Goal: Task Accomplishment & Management: Use online tool/utility

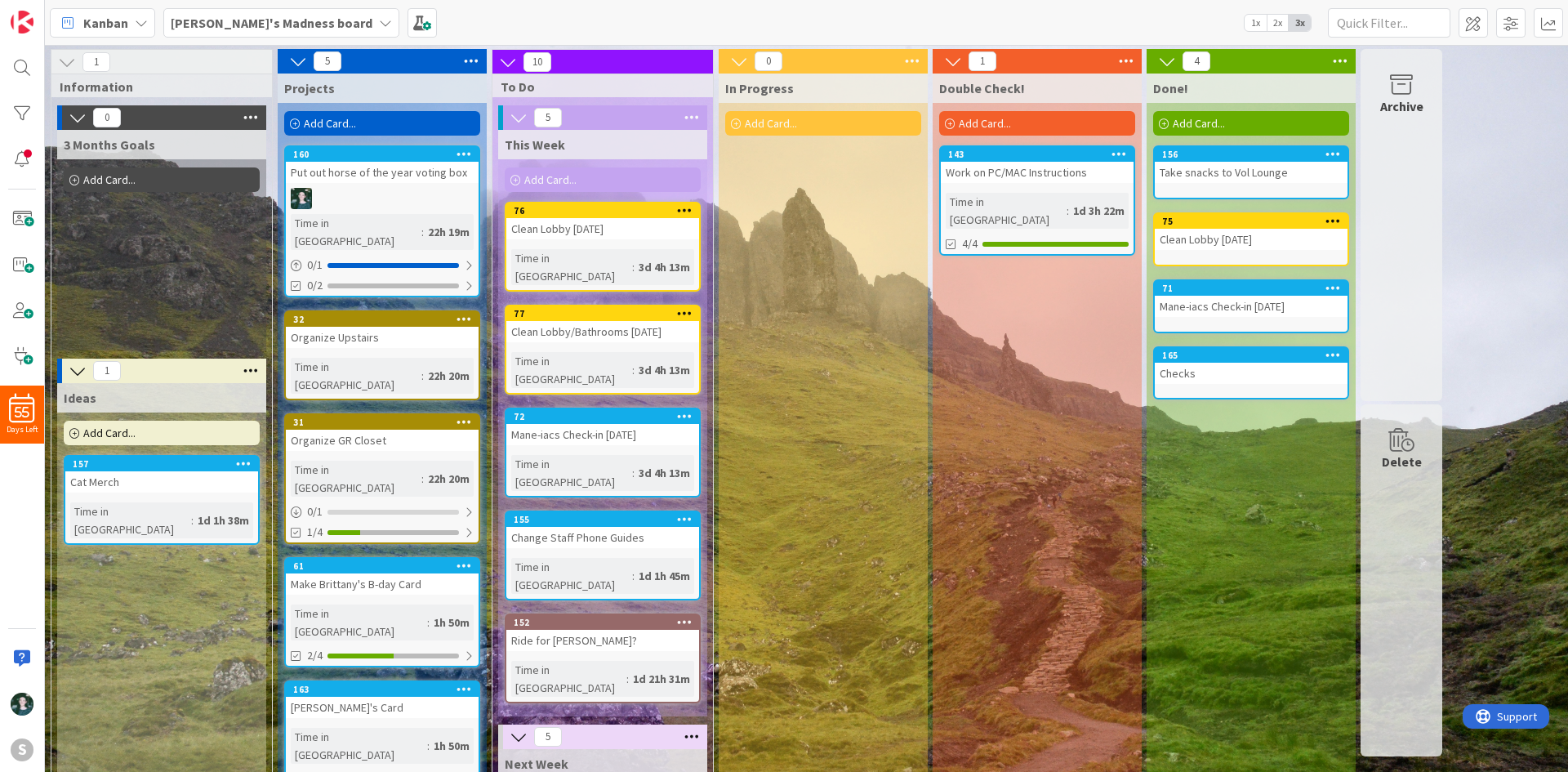
click at [310, 32] on div "[PERSON_NAME]'s Madness board" at bounding box center [282, 22] width 236 height 29
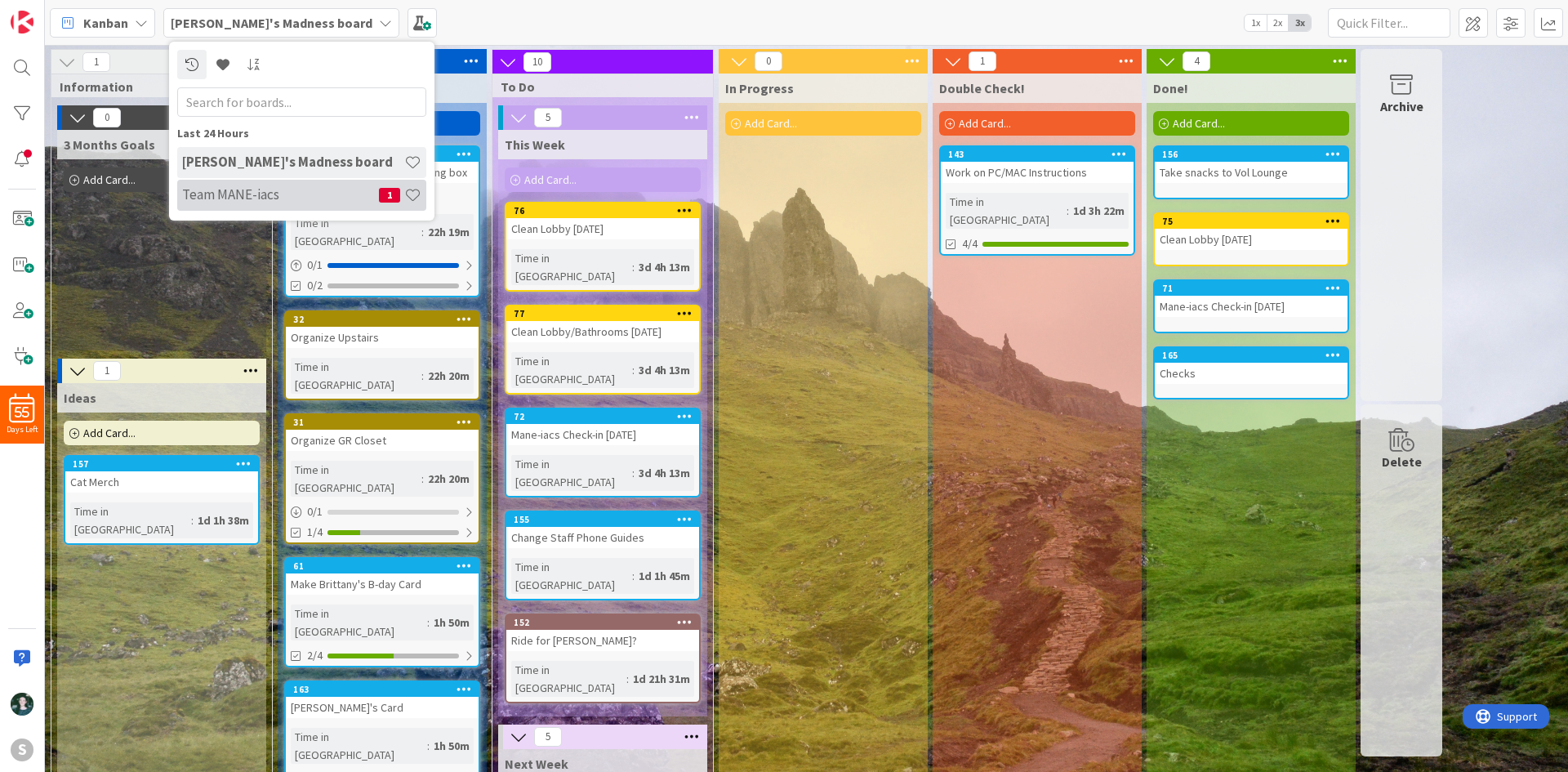
click at [314, 196] on h4 "Team MANE-iacs" at bounding box center [280, 194] width 197 height 17
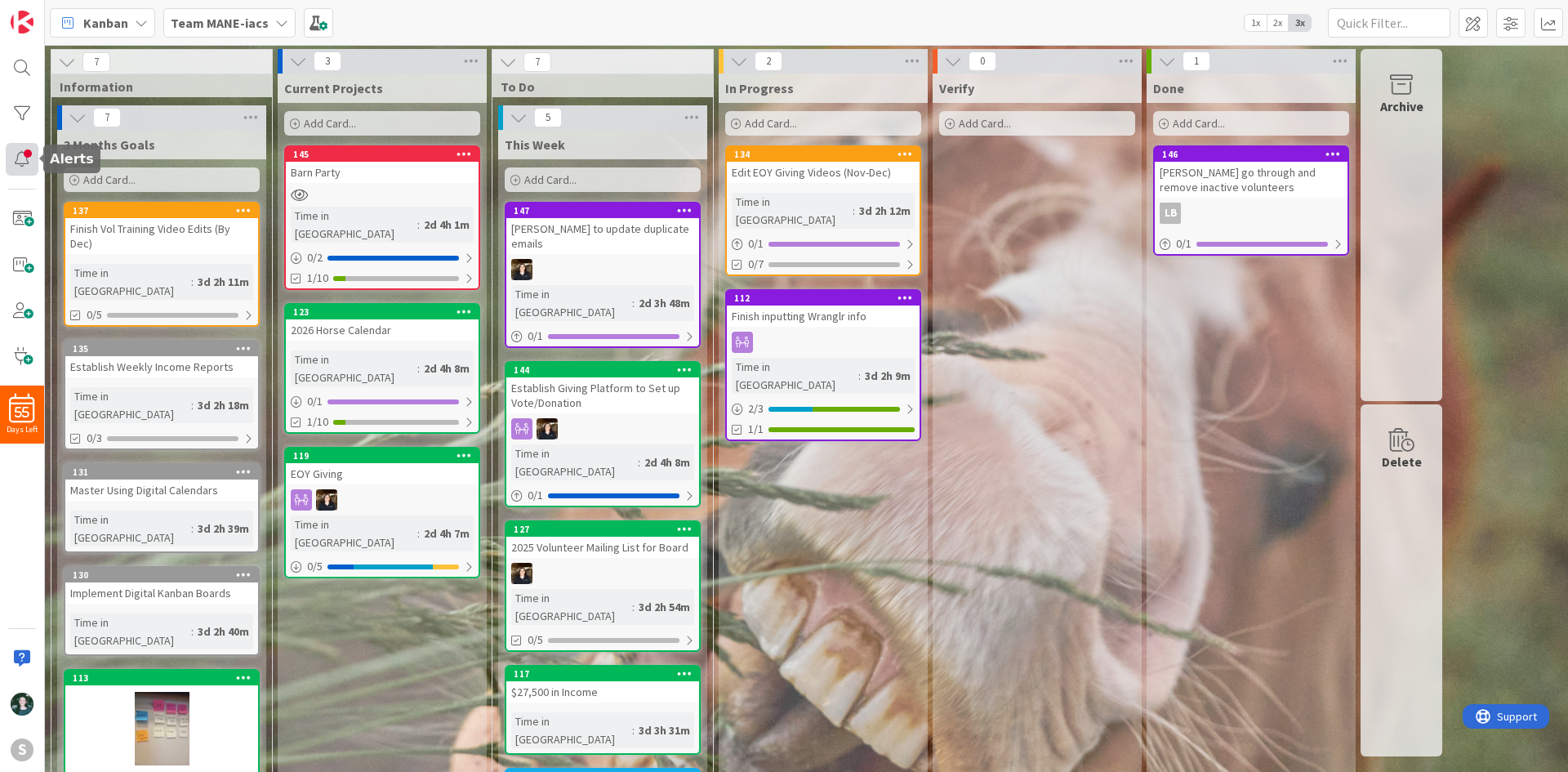
click at [26, 158] on div at bounding box center [22, 159] width 32 height 32
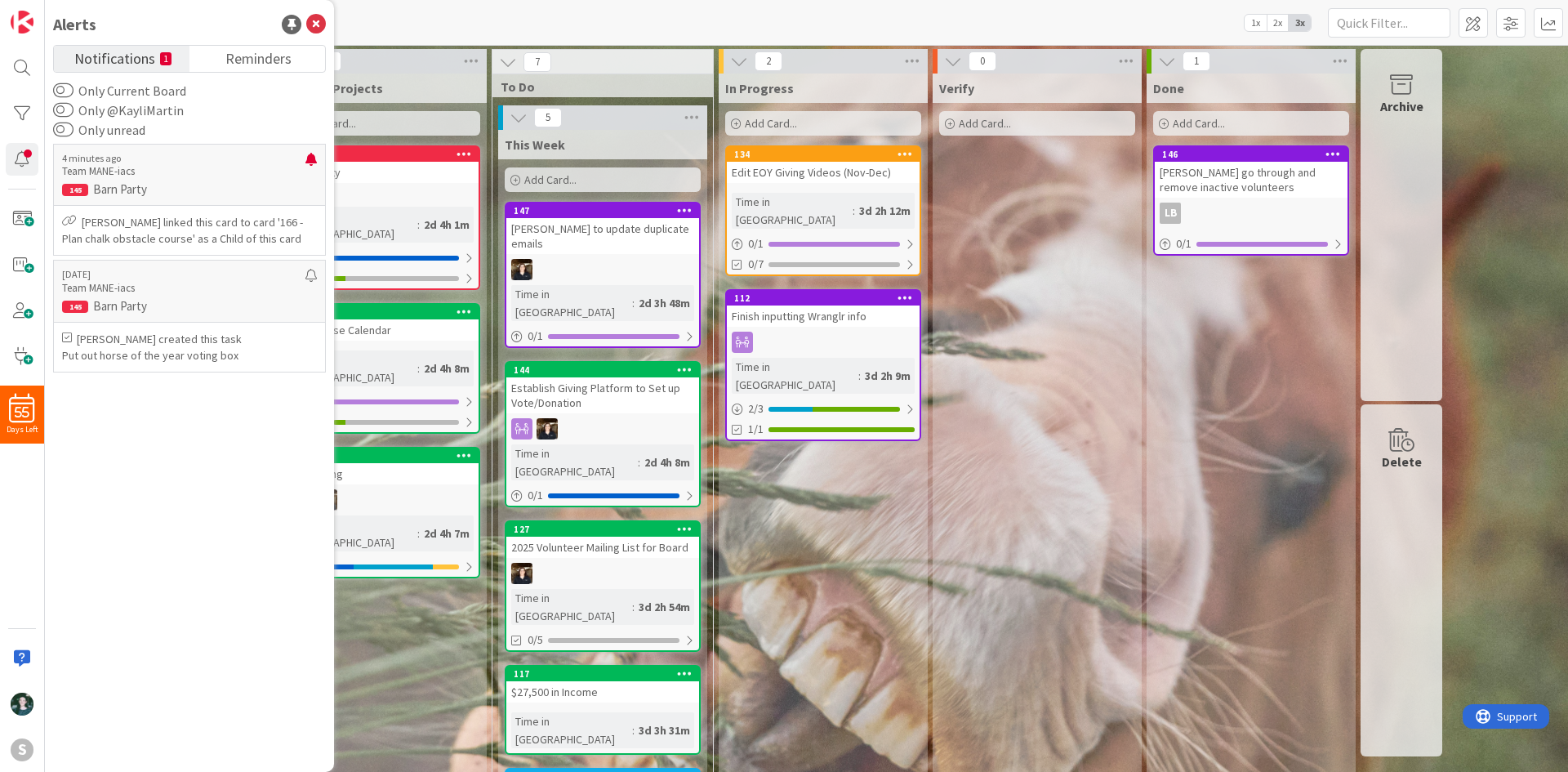
click at [92, 61] on span "Notifications" at bounding box center [114, 57] width 81 height 23
click at [96, 57] on span "Notifications" at bounding box center [114, 57] width 81 height 23
click at [277, 56] on span "Reminders" at bounding box center [258, 57] width 66 height 23
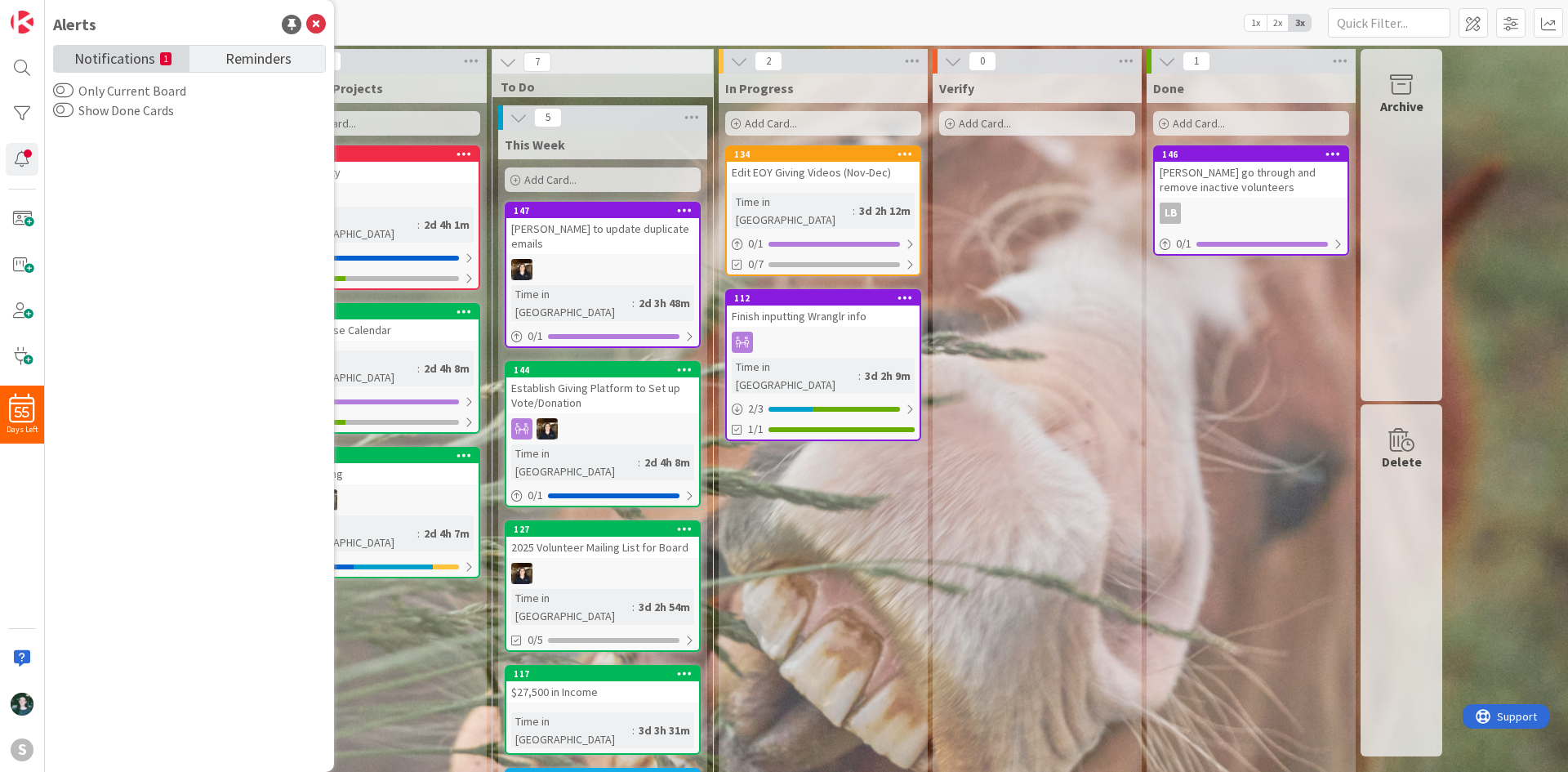
click at [130, 57] on span "Notifications" at bounding box center [114, 57] width 81 height 23
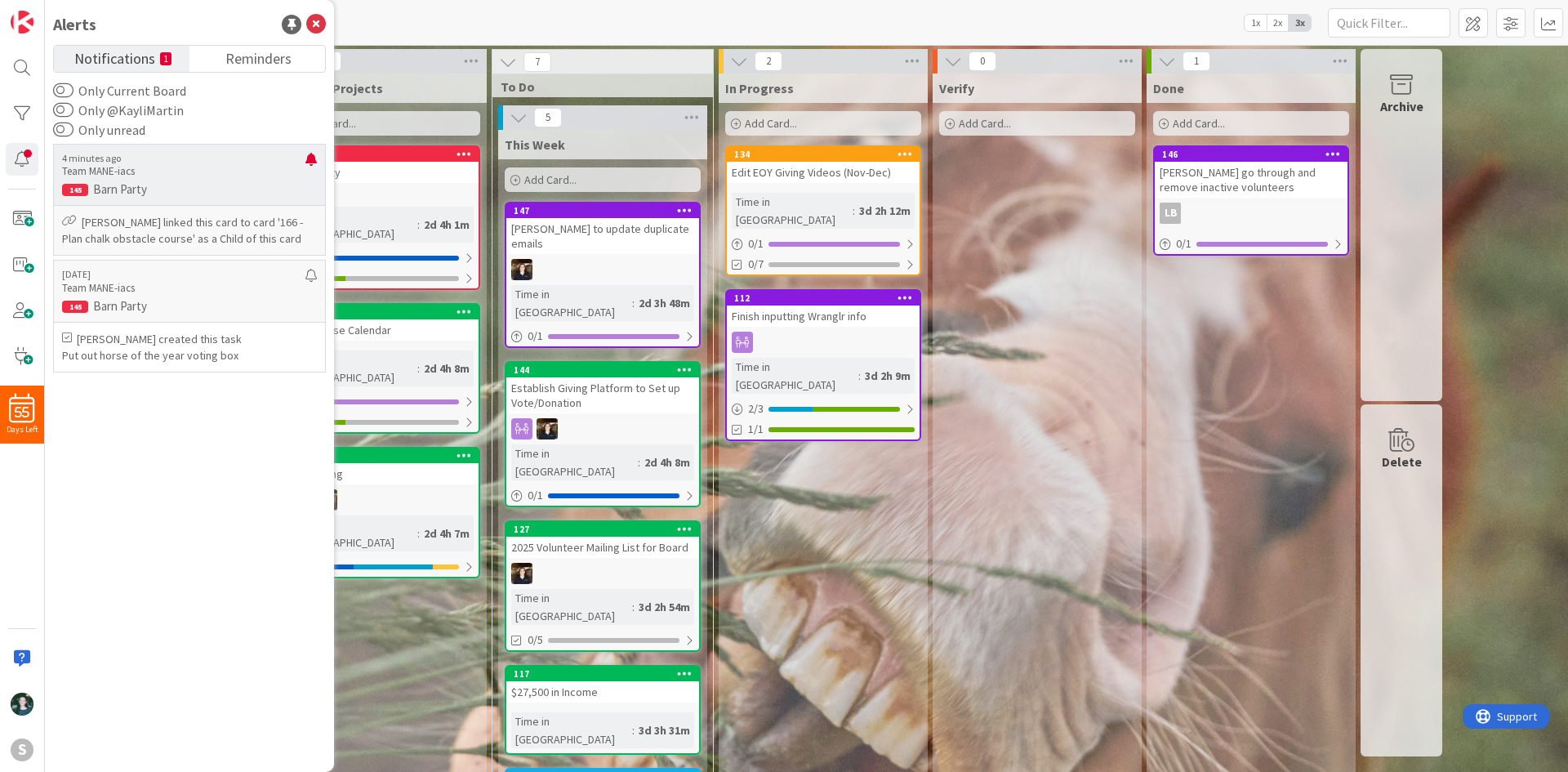
click at [225, 159] on p "4 minutes ago" at bounding box center [184, 159] width 243 height 12
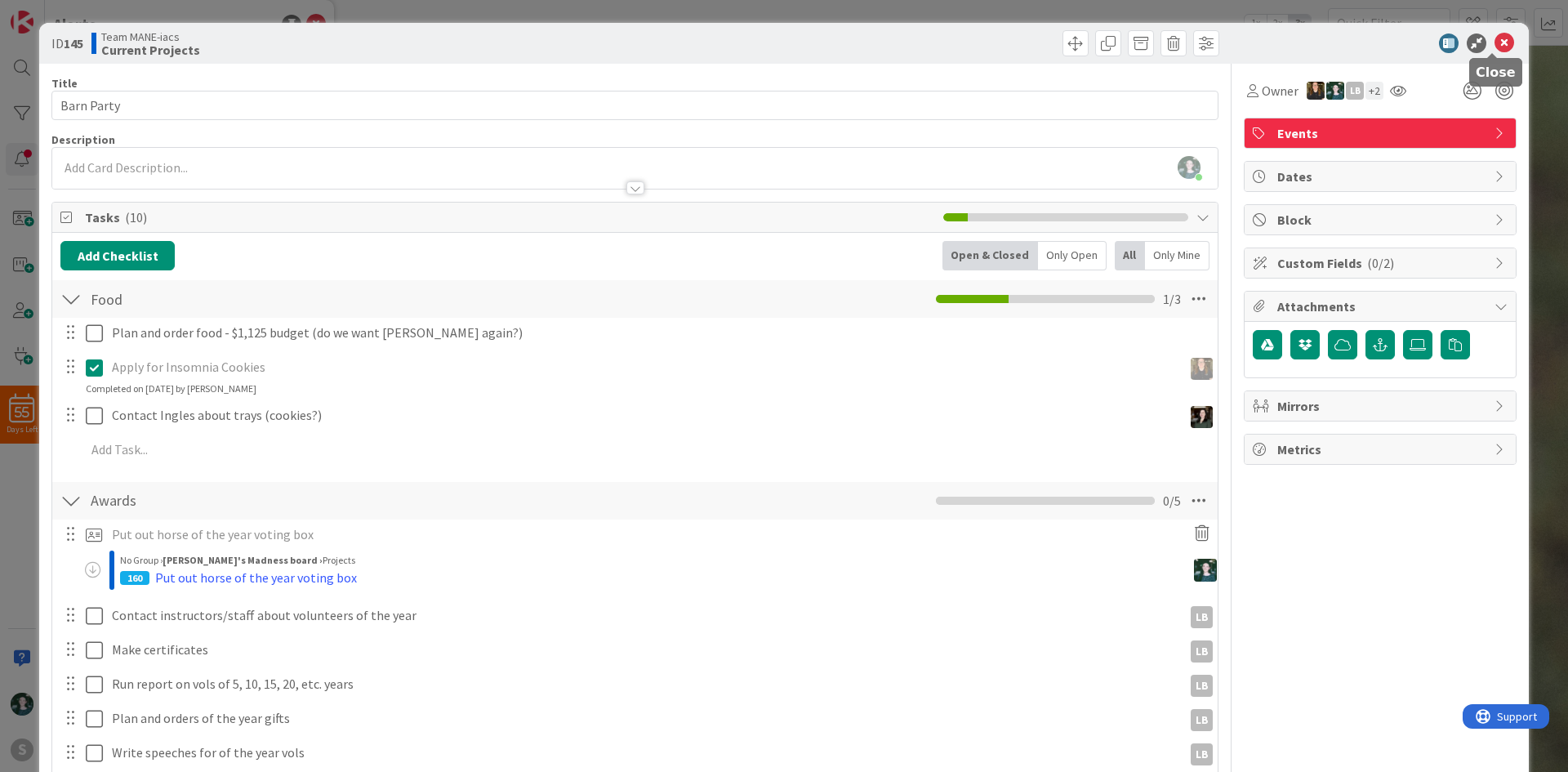
click at [1494, 48] on icon at bounding box center [1504, 43] width 20 height 20
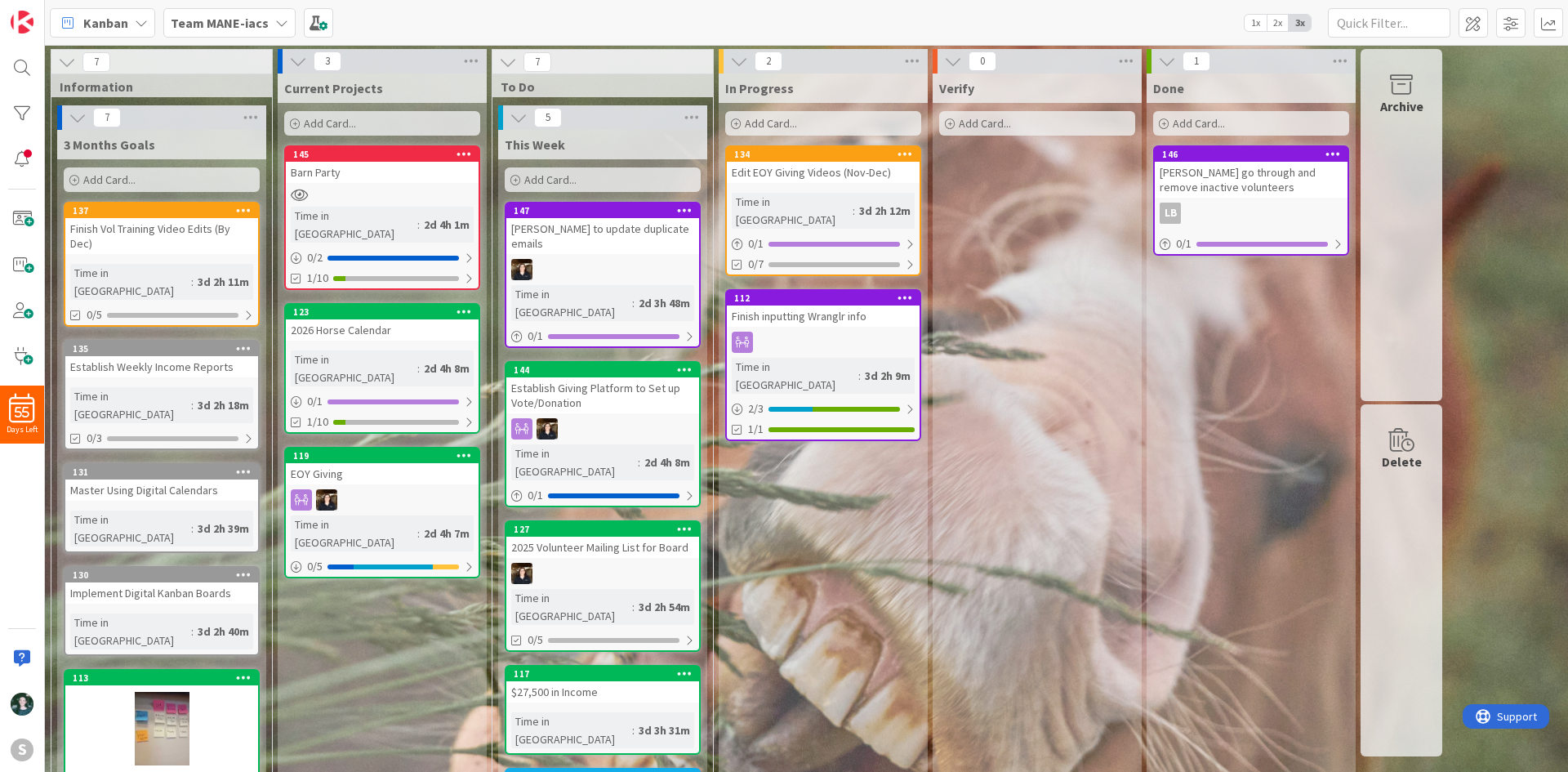
click at [825, 306] on div "Finish inputting Wranglr info" at bounding box center [823, 317] width 193 height 22
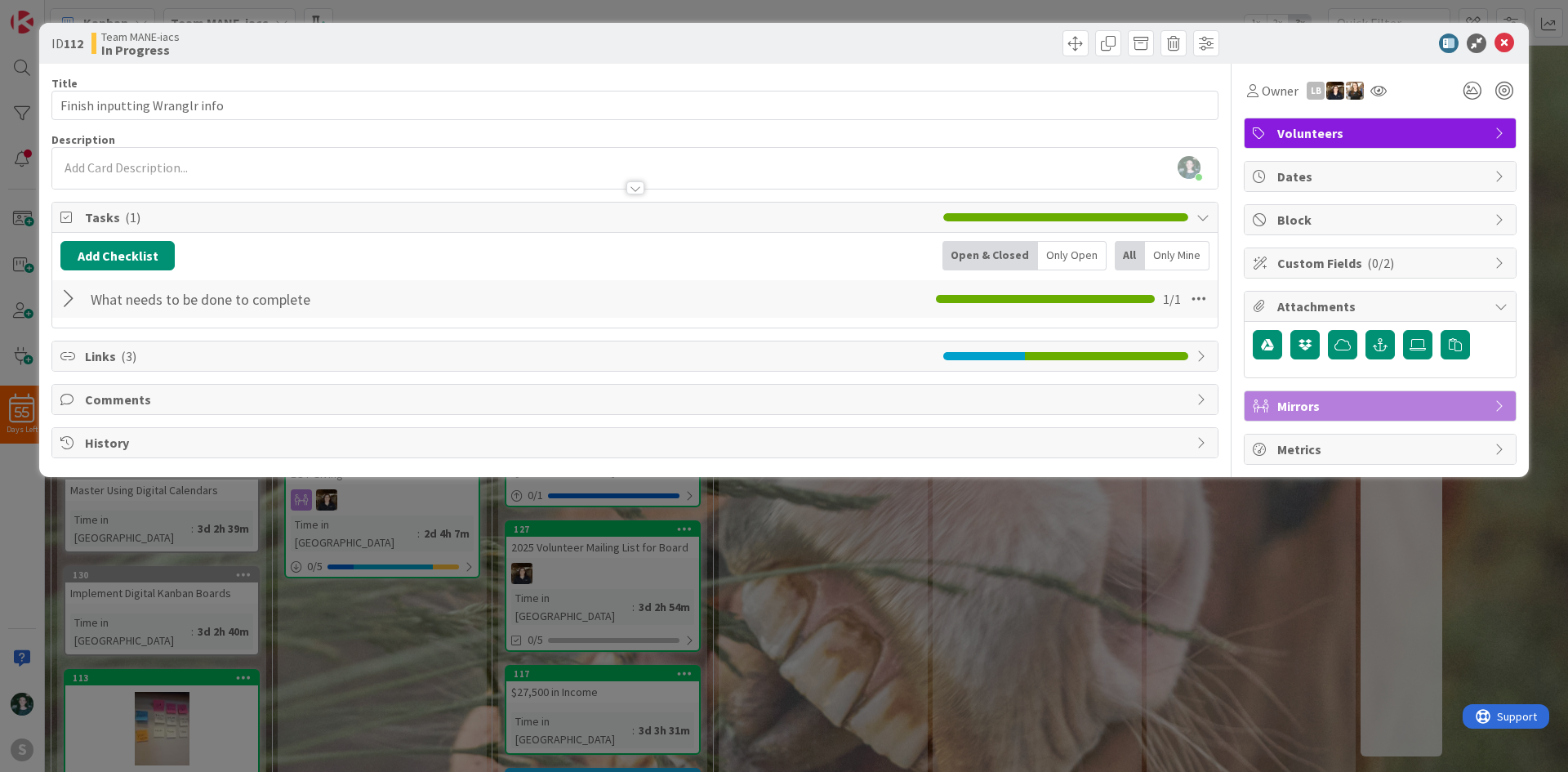
click at [312, 366] on div "Links ( 3 )" at bounding box center [635, 356] width 1165 height 29
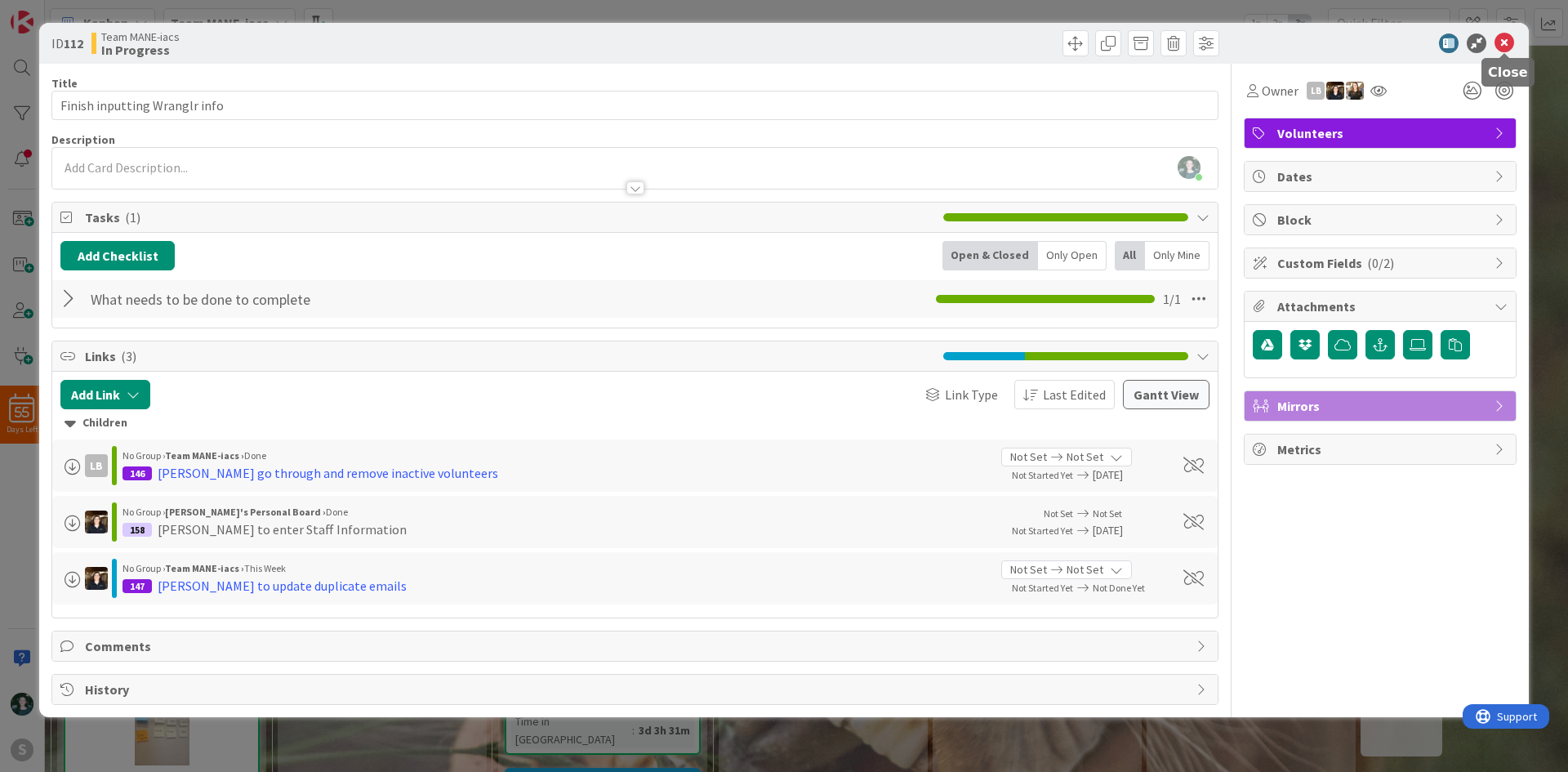
click at [1504, 47] on icon at bounding box center [1504, 43] width 20 height 20
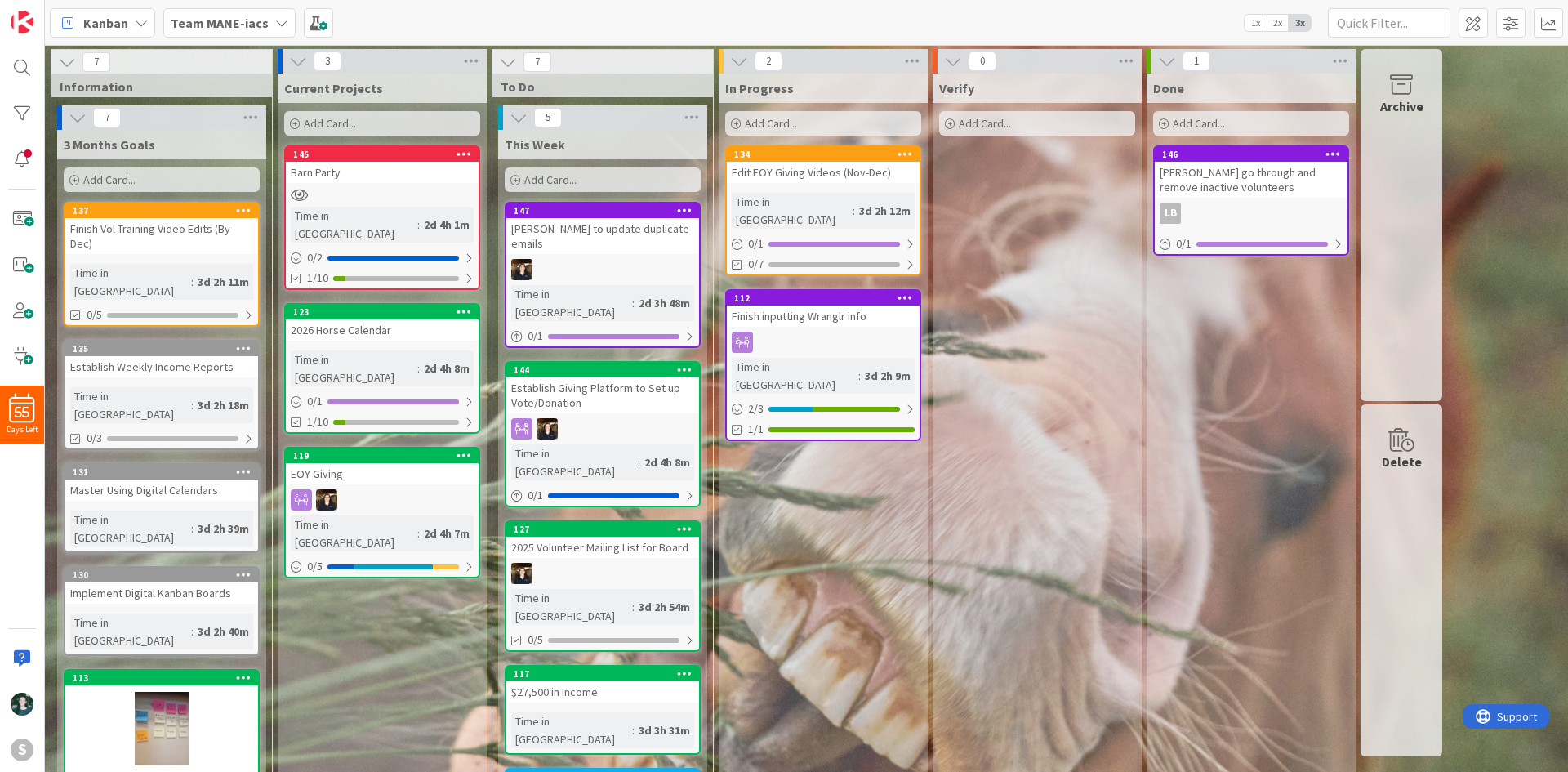
click at [280, 25] on icon at bounding box center [282, 23] width 13 height 13
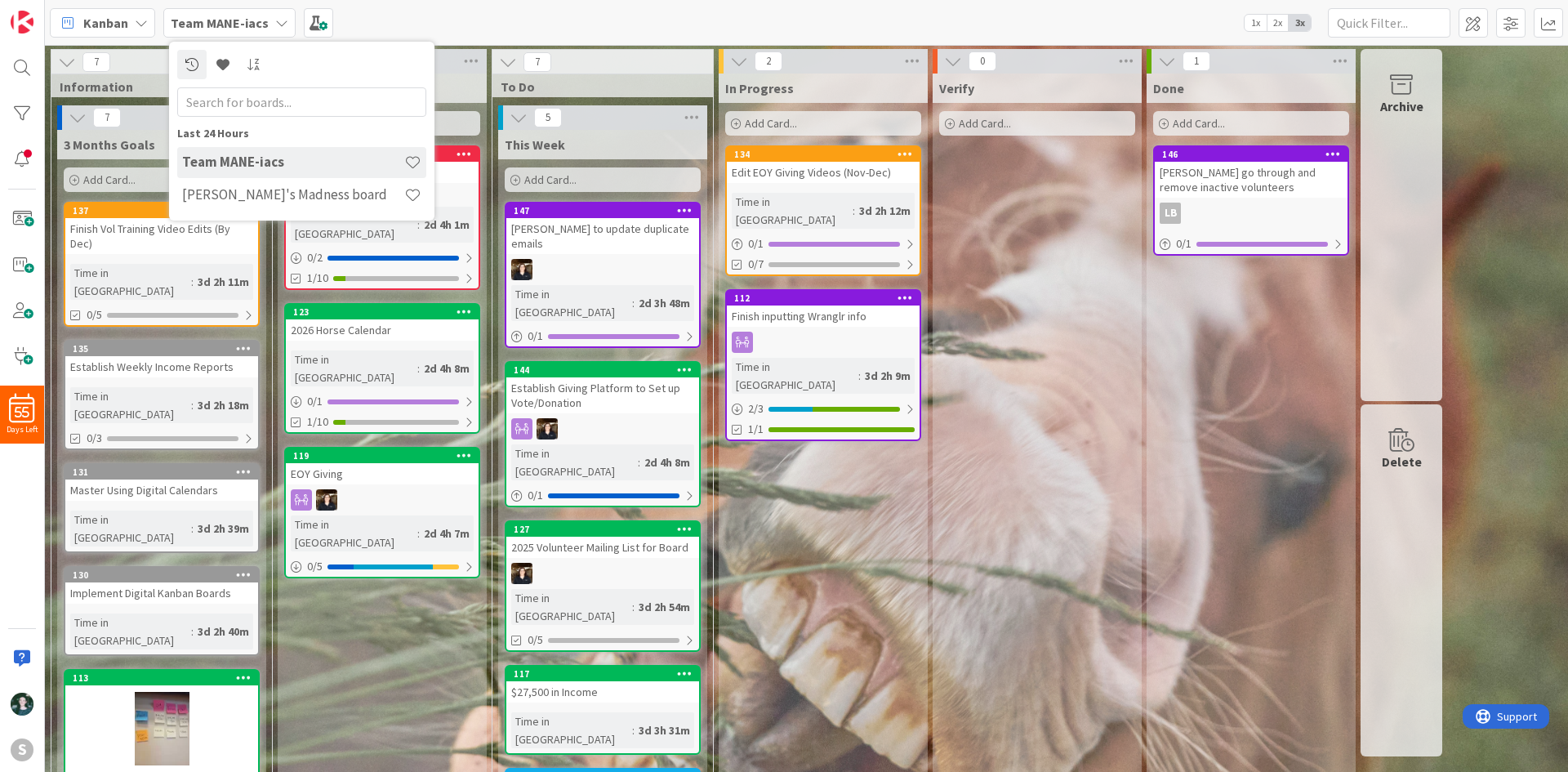
click at [280, 25] on icon at bounding box center [282, 23] width 13 height 13
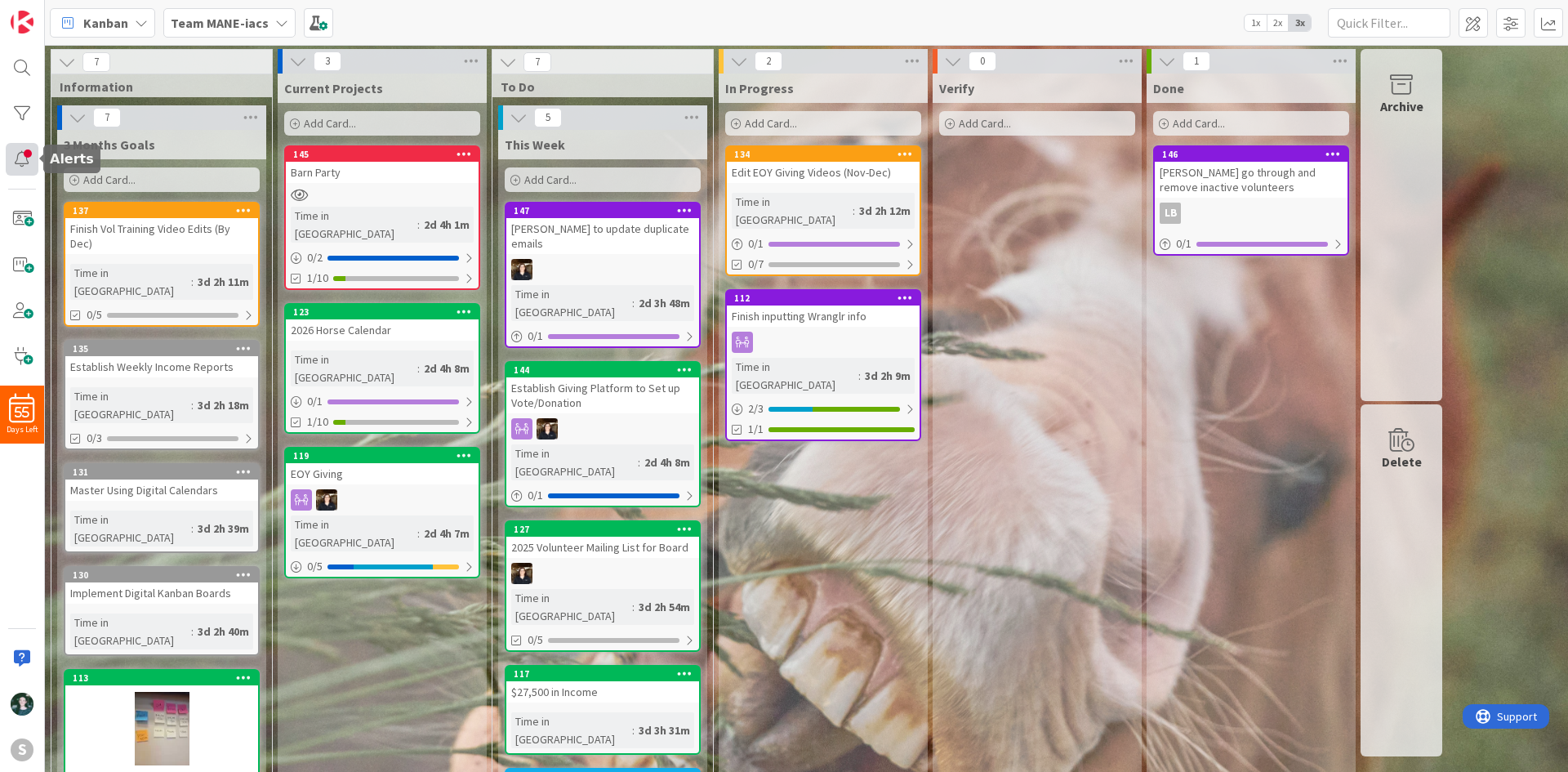
click at [13, 154] on div at bounding box center [22, 159] width 32 height 32
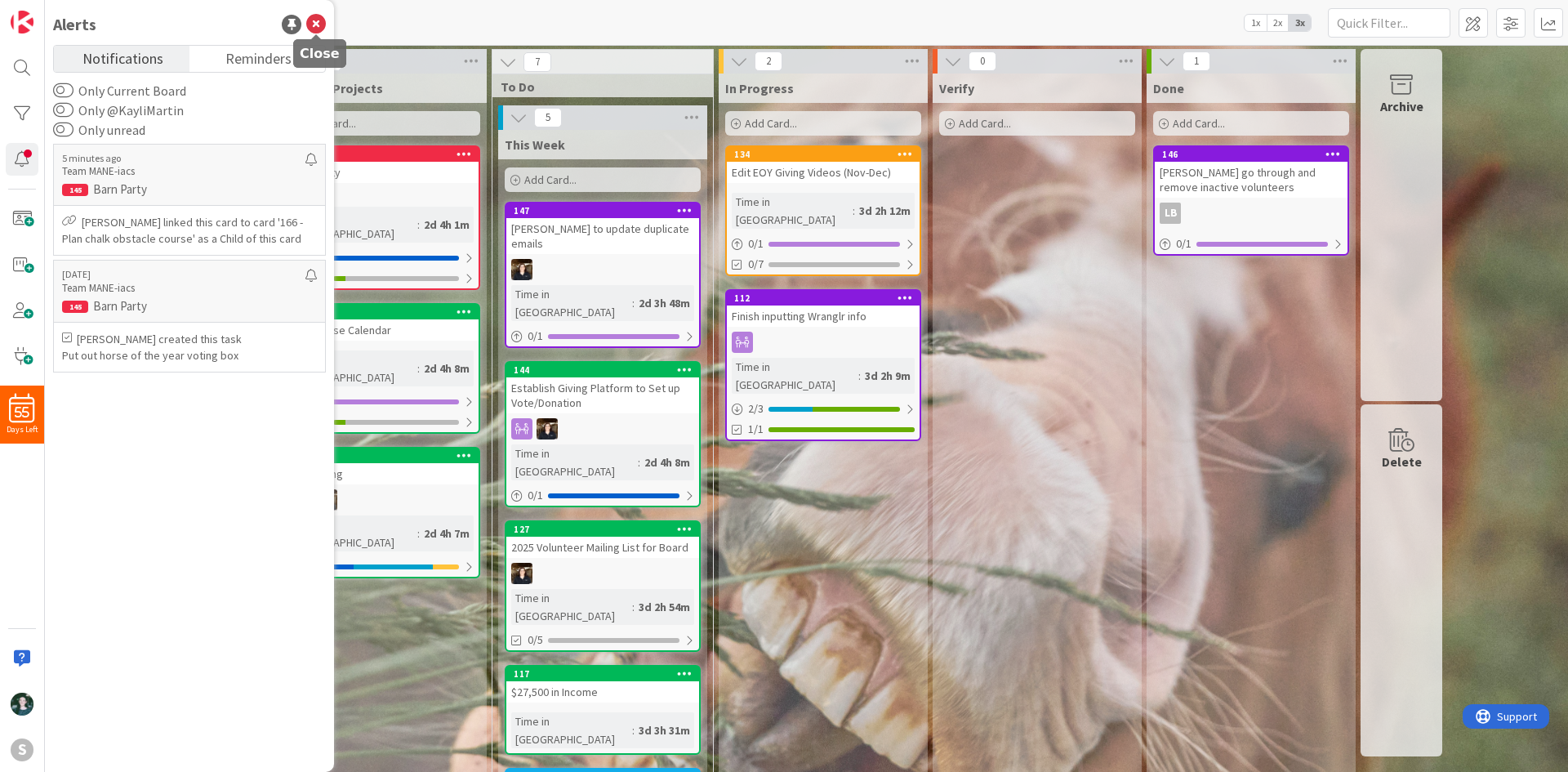
click at [318, 31] on icon at bounding box center [316, 25] width 20 height 20
